Goal: Information Seeking & Learning: Learn about a topic

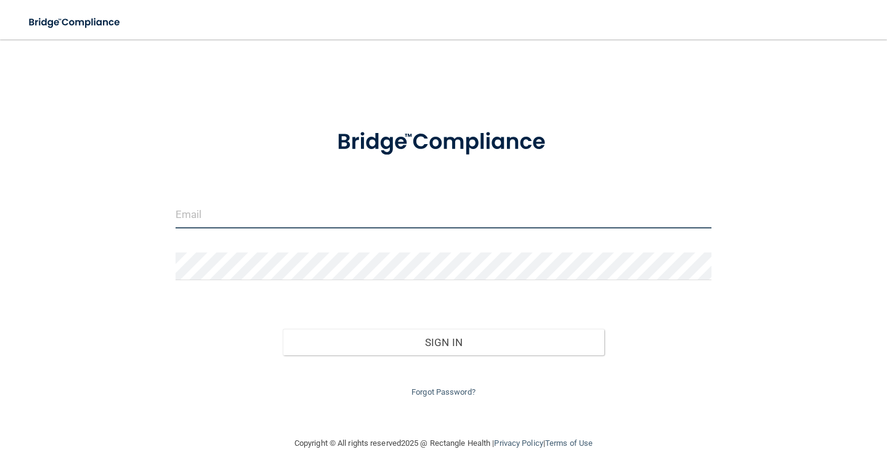
click at [294, 211] on input "email" at bounding box center [444, 215] width 536 height 28
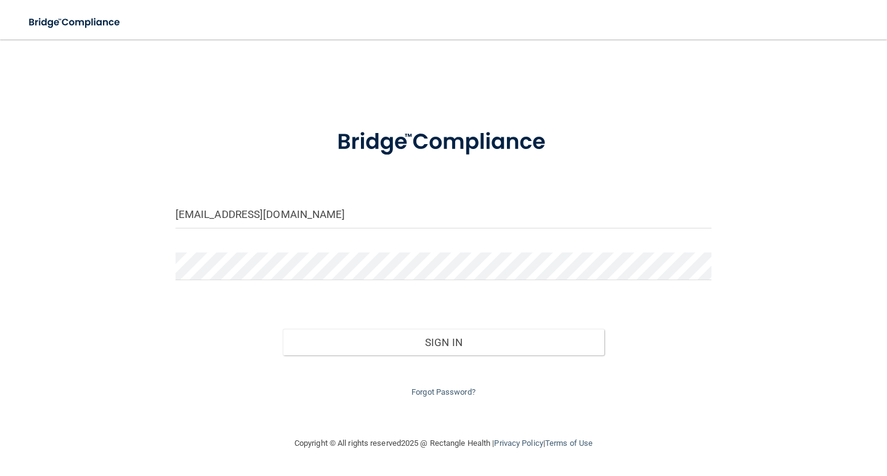
click at [294, 251] on form "[EMAIL_ADDRESS][DOMAIN_NAME] Invalid email/password. You don't have permission …" at bounding box center [444, 256] width 536 height 286
click at [283, 329] on button "Sign In" at bounding box center [444, 342] width 322 height 27
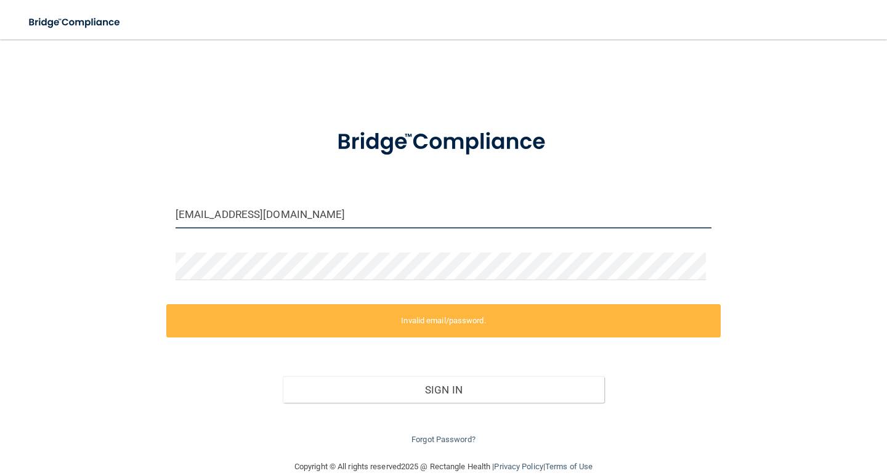
click at [214, 214] on input "[EMAIL_ADDRESS][DOMAIN_NAME]" at bounding box center [444, 215] width 536 height 28
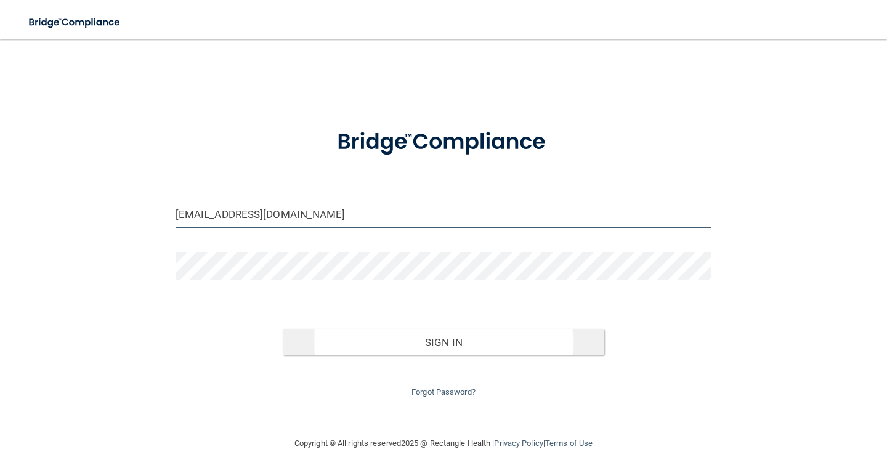
type input "[EMAIL_ADDRESS][DOMAIN_NAME]"
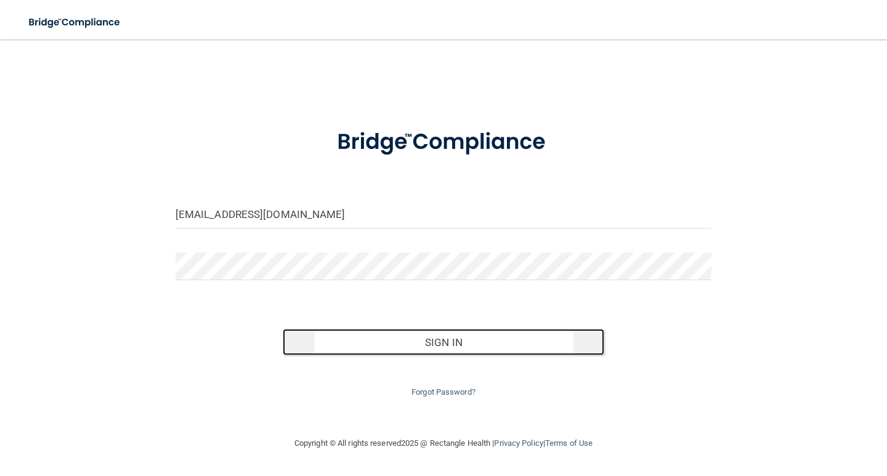
click at [410, 349] on button "Sign In" at bounding box center [444, 342] width 322 height 27
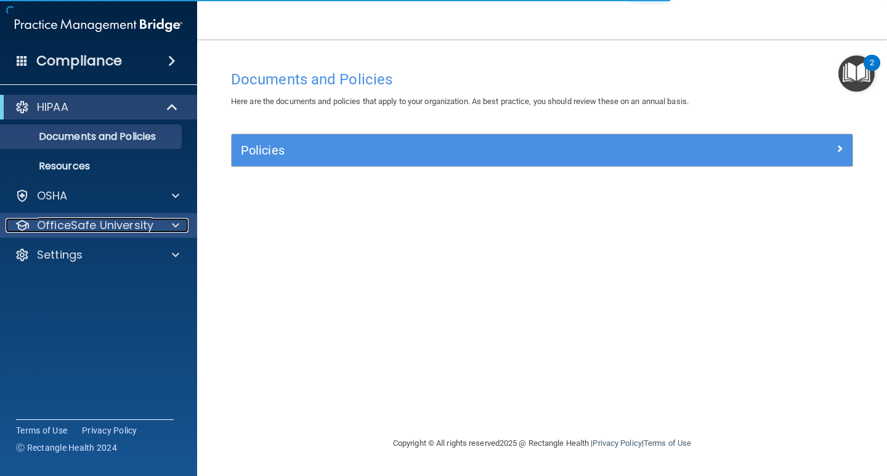
click at [109, 225] on p "OfficeSafe University" at bounding box center [95, 225] width 116 height 15
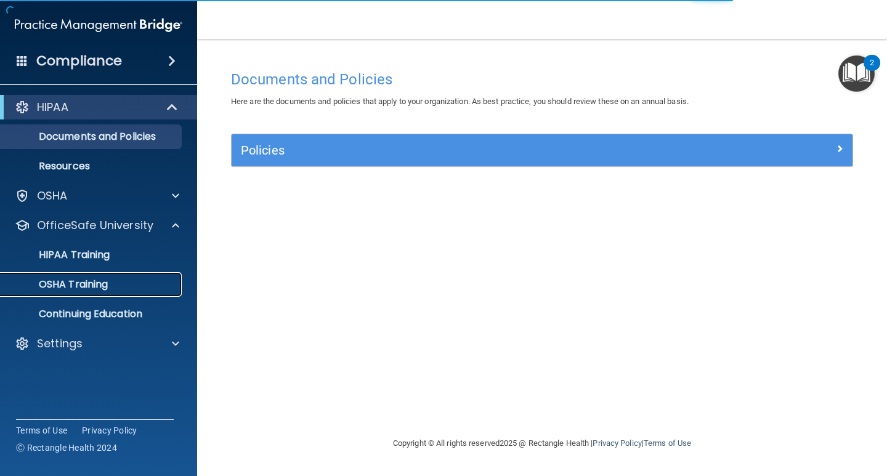
click at [112, 276] on link "OSHA Training" at bounding box center [85, 284] width 194 height 25
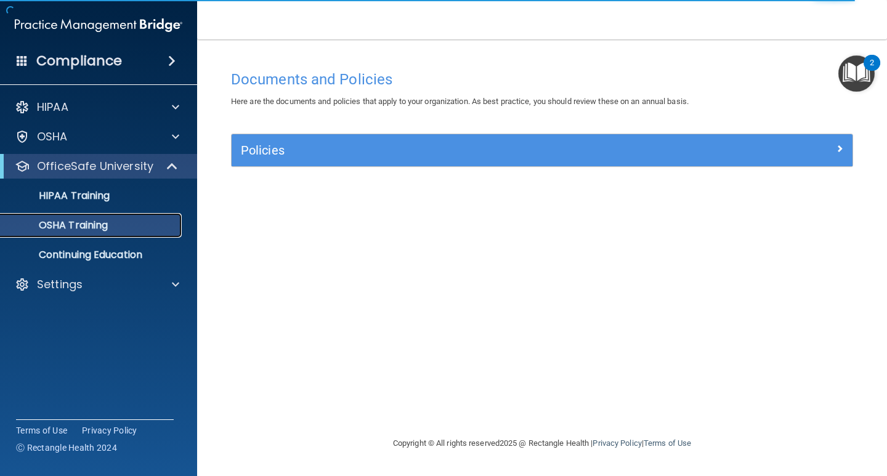
click at [115, 219] on div "OSHA Training" at bounding box center [92, 225] width 168 height 12
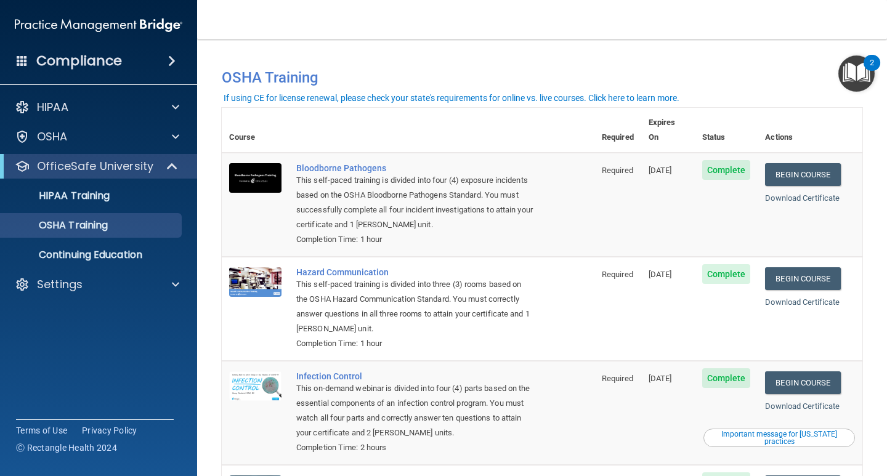
click at [542, 57] on div "You have a course that has expired or is incomplete. Please complete the course…" at bounding box center [542, 72] width 659 height 41
click at [824, 163] on link "Begin Course" at bounding box center [802, 174] width 75 height 23
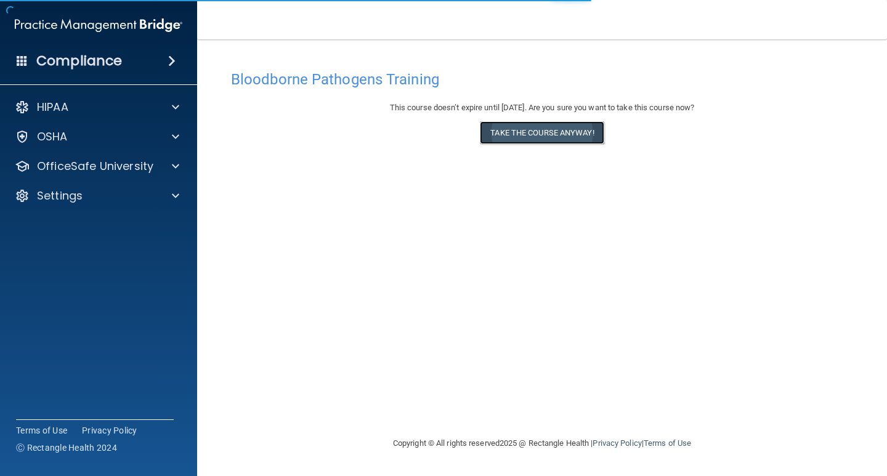
click at [562, 137] on button "Take the course anyway!" at bounding box center [542, 132] width 124 height 23
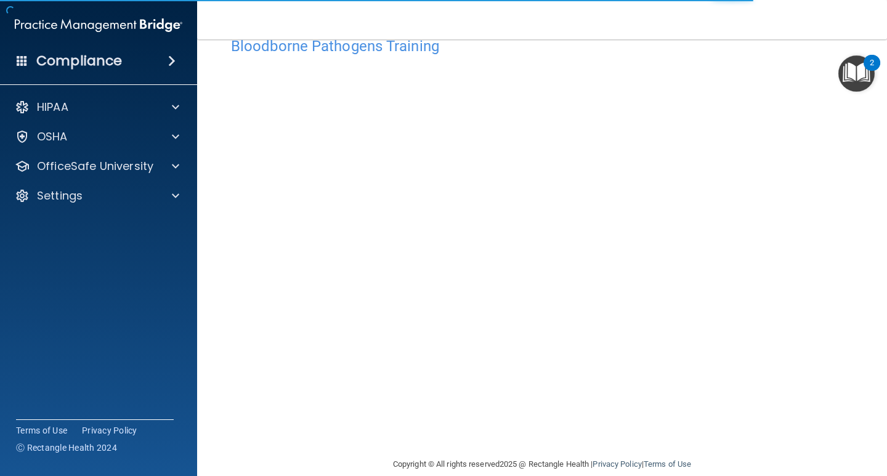
scroll to position [51, 0]
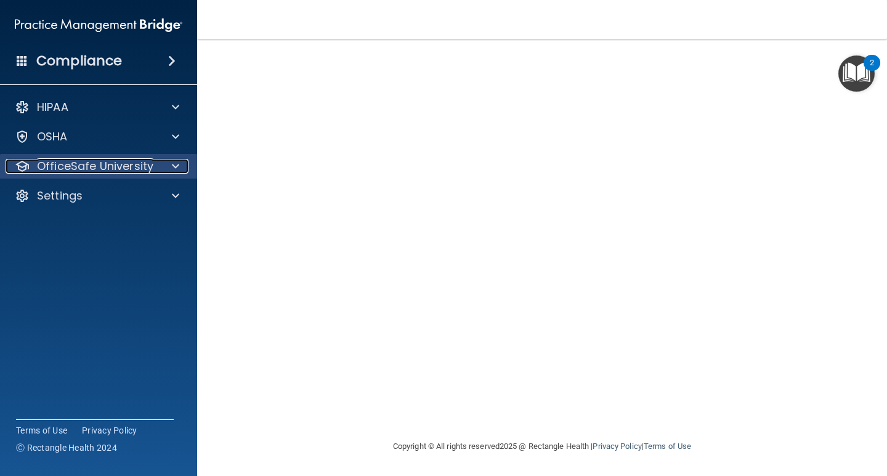
click at [85, 167] on p "OfficeSafe University" at bounding box center [95, 166] width 116 height 15
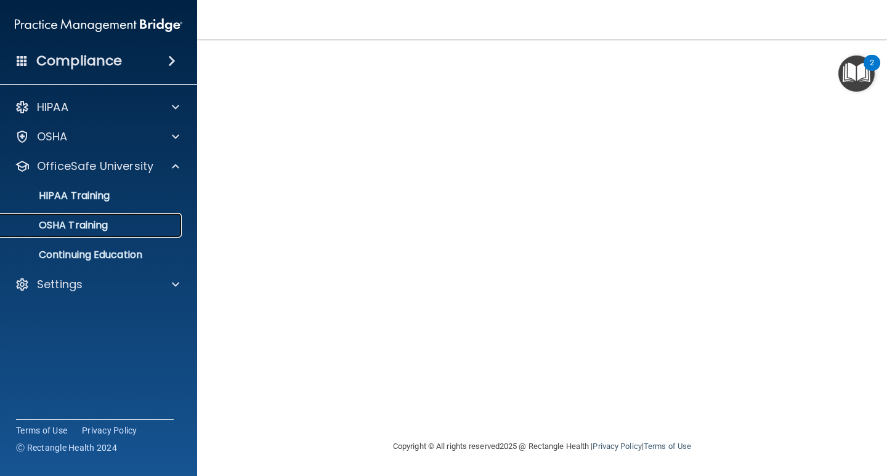
click at [92, 224] on p "OSHA Training" at bounding box center [58, 225] width 100 height 12
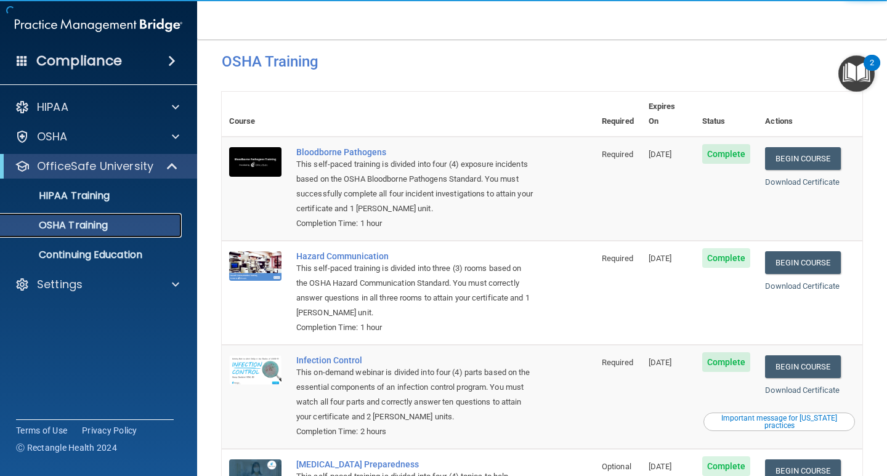
scroll to position [7, 0]
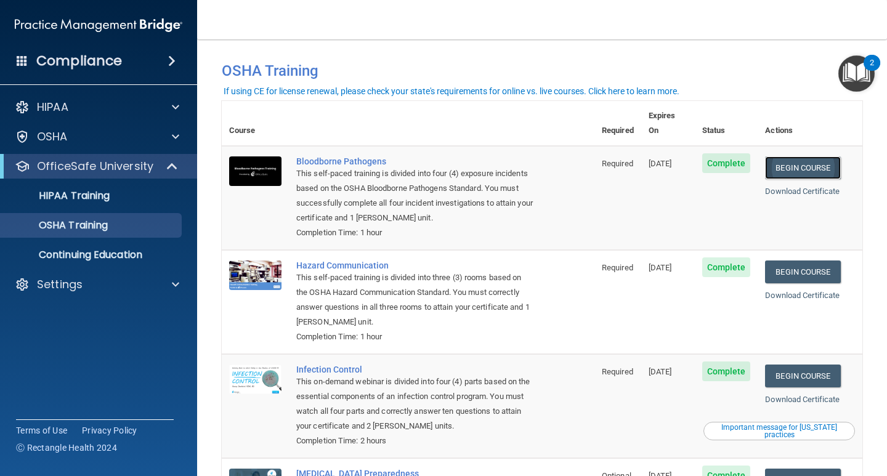
click at [792, 156] on link "Begin Course" at bounding box center [802, 167] width 75 height 23
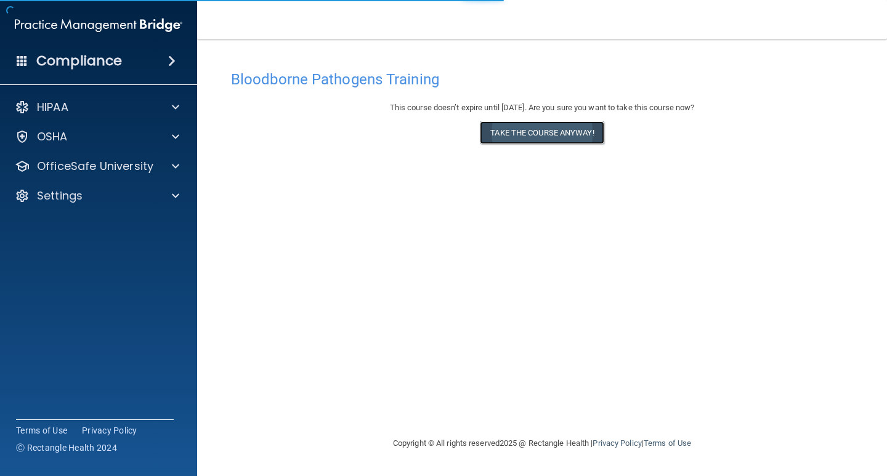
click at [521, 140] on button "Take the course anyway!" at bounding box center [542, 132] width 124 height 23
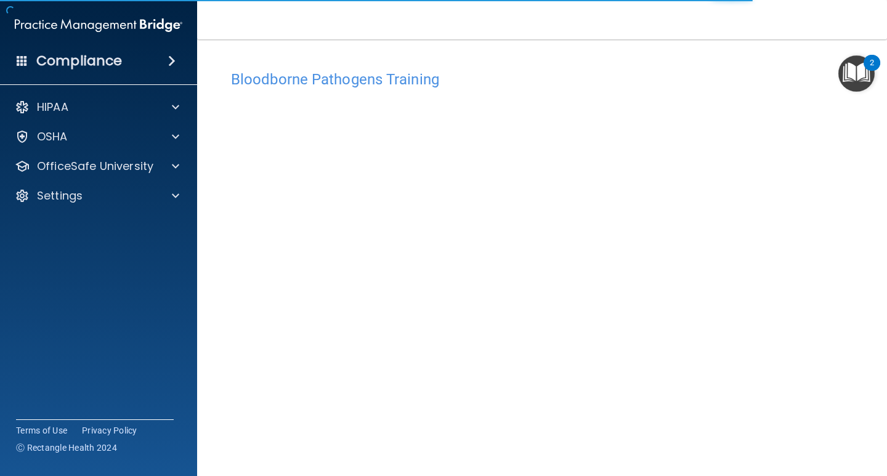
scroll to position [51, 0]
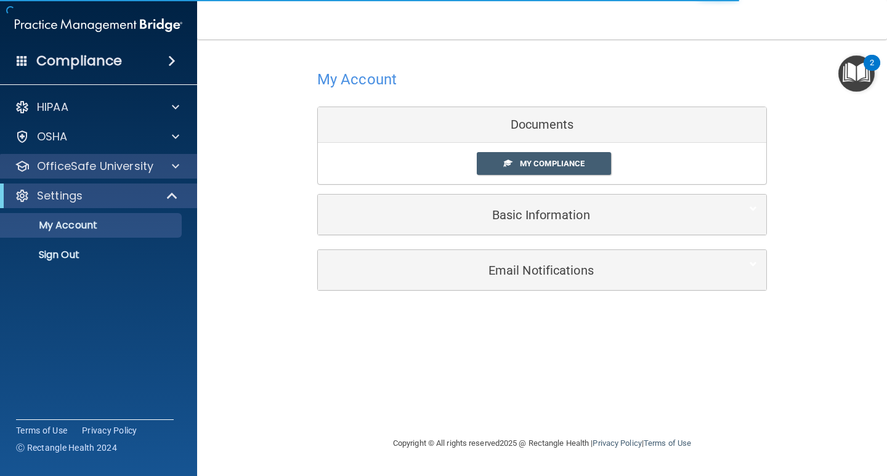
click at [98, 155] on div "OfficeSafe University" at bounding box center [99, 166] width 198 height 25
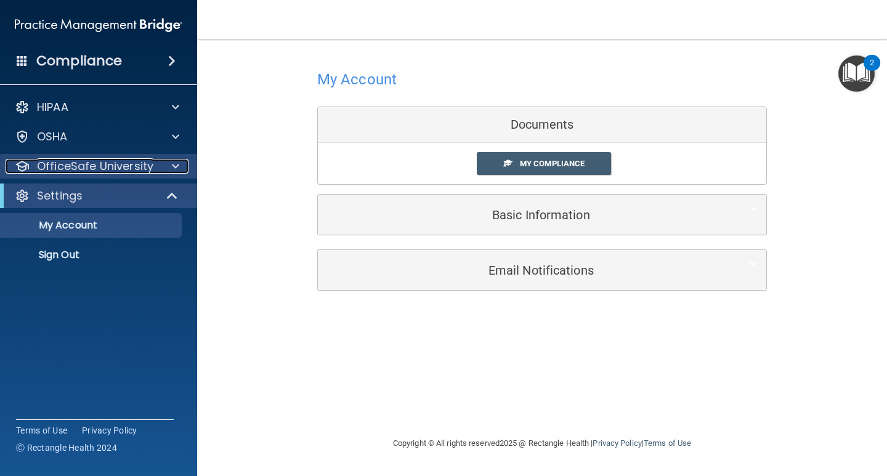
click at [107, 165] on p "OfficeSafe University" at bounding box center [95, 166] width 116 height 15
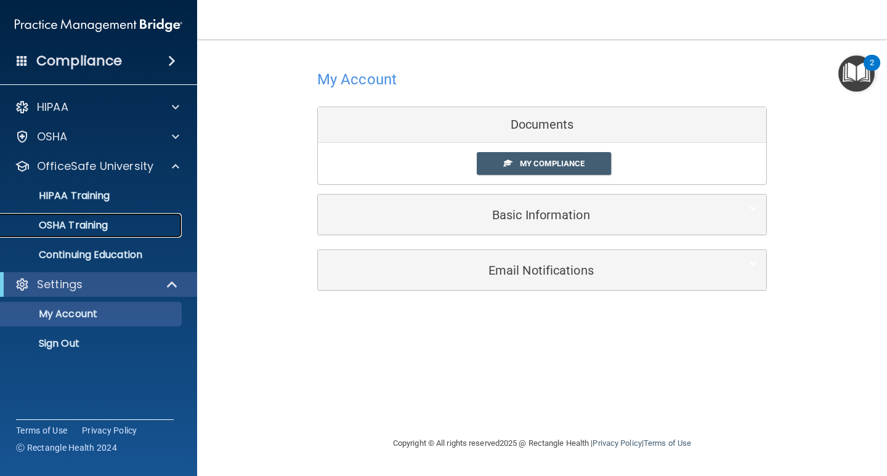
click at [104, 221] on p "OSHA Training" at bounding box center [58, 225] width 100 height 12
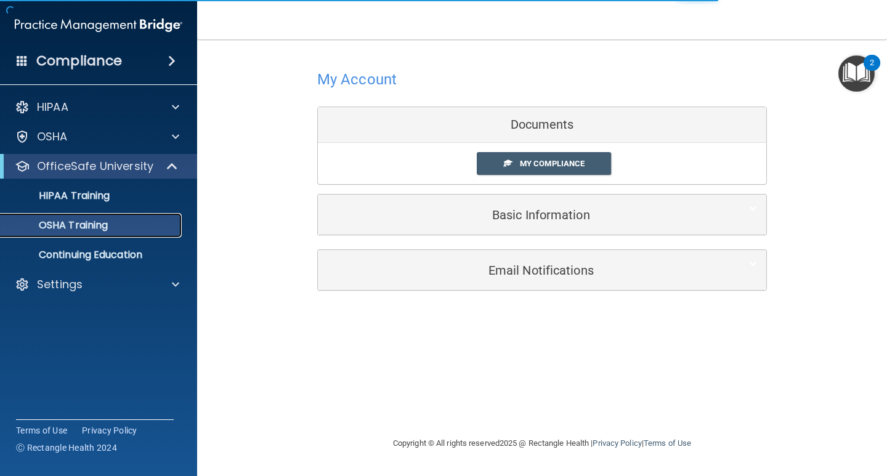
click at [83, 219] on p "OSHA Training" at bounding box center [58, 225] width 100 height 12
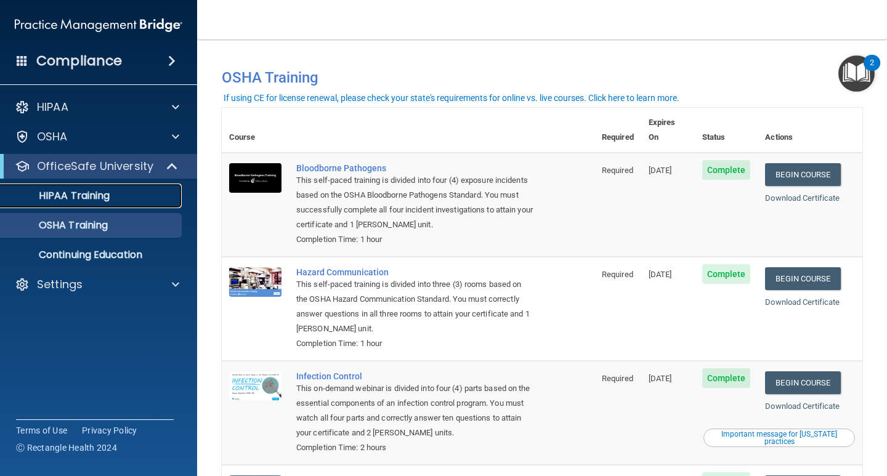
click at [135, 195] on div "HIPAA Training" at bounding box center [92, 196] width 168 height 12
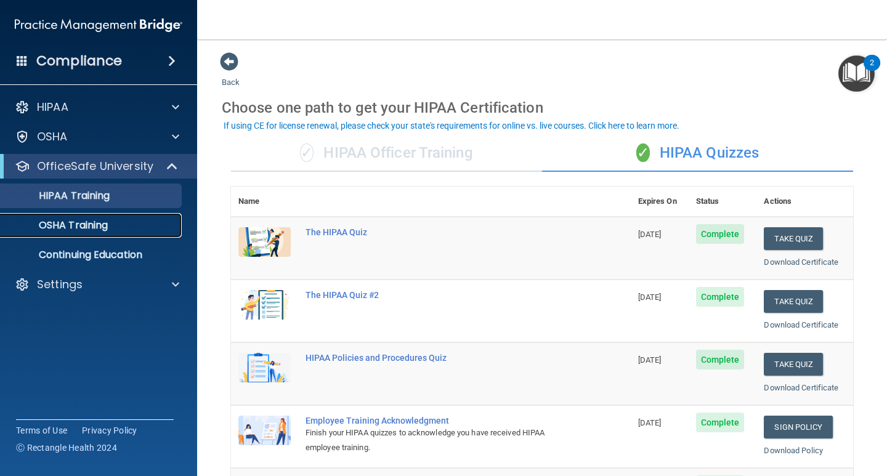
click at [70, 228] on p "OSHA Training" at bounding box center [58, 225] width 100 height 12
